Goal: Navigation & Orientation: Go to known website

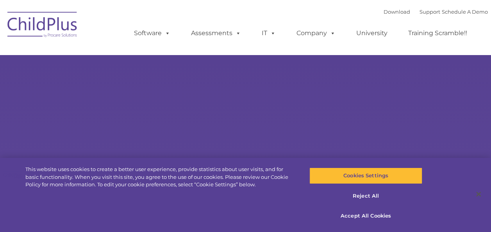
select select "MEDIUM"
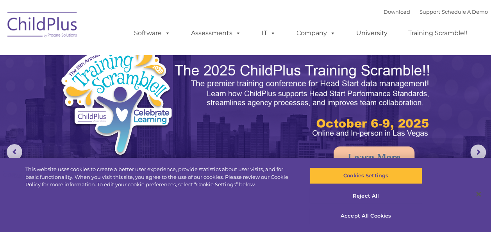
click at [63, 31] on img at bounding box center [43, 25] width 78 height 39
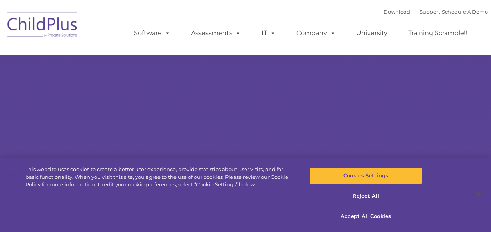
type input ""
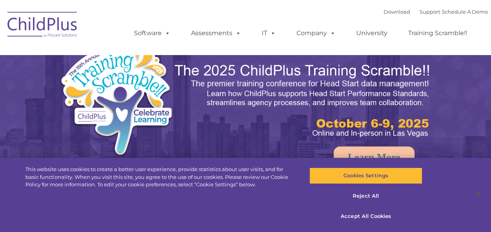
select select "MEDIUM"
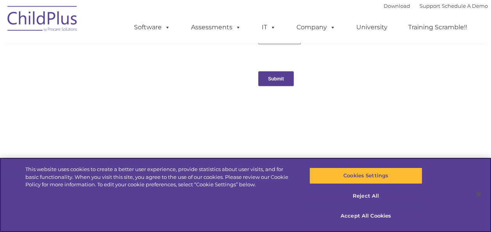
scroll to position [831, 0]
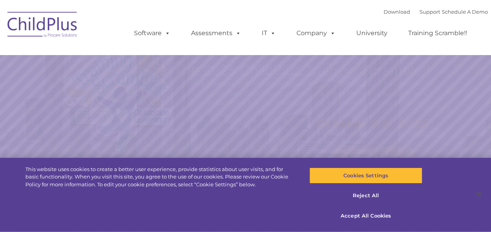
select select "MEDIUM"
